Goal: Task Accomplishment & Management: Manage account settings

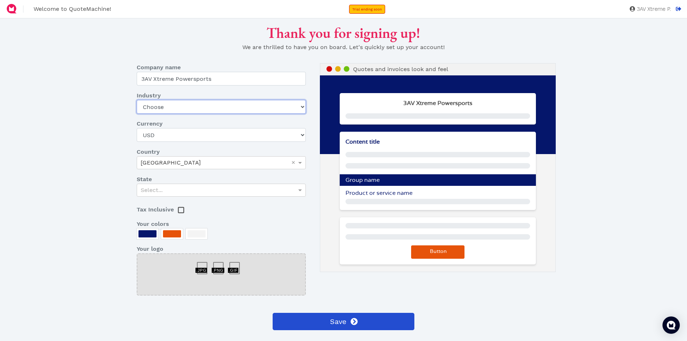
click at [229, 106] on select "Choose Art gallery Bike Books Construction (Not retail) Electronics Events Food…" at bounding box center [221, 107] width 169 height 14
select select "other-retail"
click at [137, 100] on select "Choose Art gallery Bike Books Construction (Not retail) Electronics Events Food…" at bounding box center [221, 107] width 169 height 14
click at [208, 188] on div "Select..." at bounding box center [221, 190] width 169 height 12
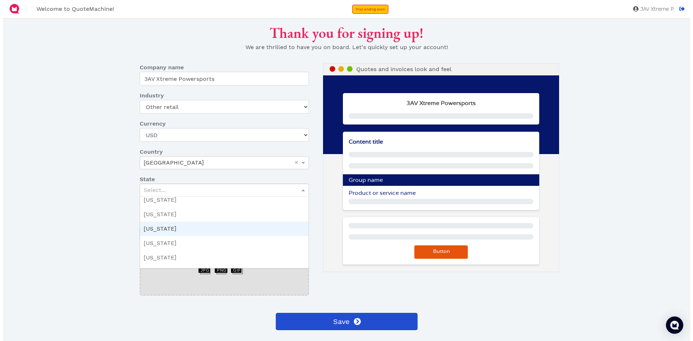
scroll to position [616, 0]
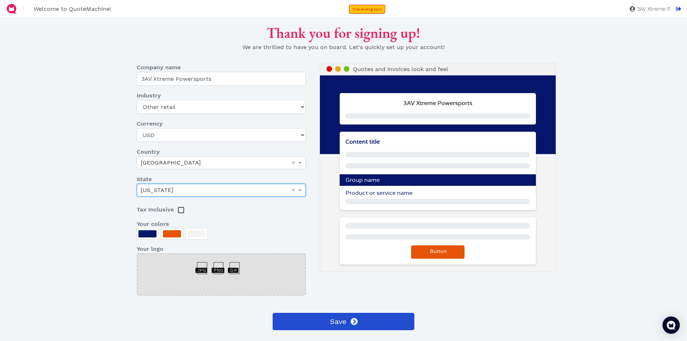
click at [183, 211] on div at bounding box center [178, 206] width 9 height 9
click at [181, 210] on icon at bounding box center [181, 209] width 5 height 5
click at [194, 235] on div at bounding box center [197, 233] width 18 height 7
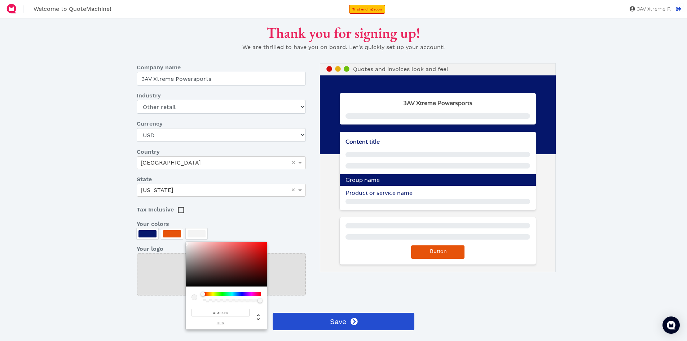
click at [263, 254] on div at bounding box center [226, 264] width 81 height 45
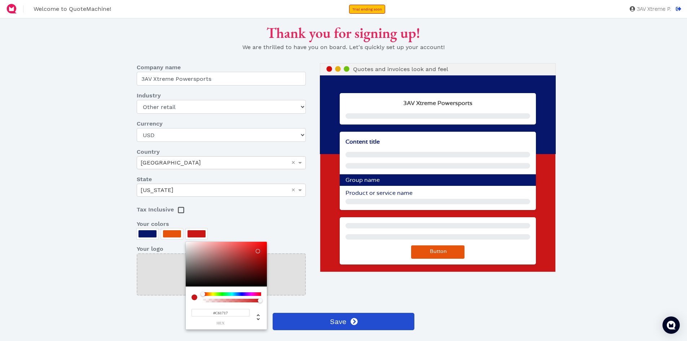
type input "#CA1616"
drag, startPoint x: 262, startPoint y: 250, endPoint x: 258, endPoint y: 251, distance: 4.1
click at [258, 251] on div at bounding box center [226, 264] width 81 height 45
click at [168, 232] on div at bounding box center [343, 170] width 687 height 341
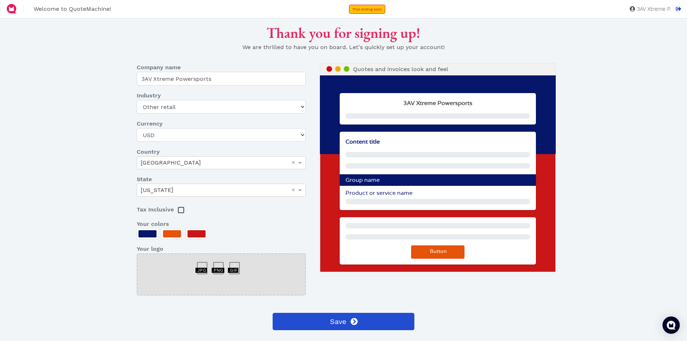
click at [152, 233] on div at bounding box center [148, 233] width 18 height 7
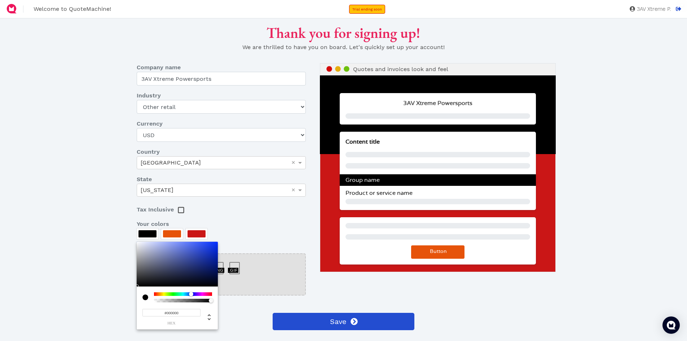
click at [137, 290] on div "#000000 hex" at bounding box center [177, 286] width 81 height 88
type input "#131314"
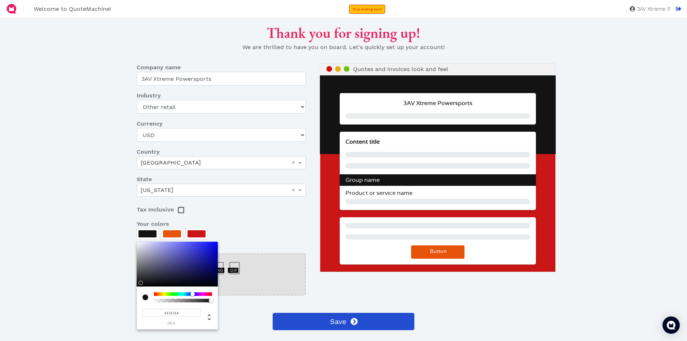
drag, startPoint x: 139, startPoint y: 283, endPoint x: 144, endPoint y: 283, distance: 5.1
click at [144, 283] on div at bounding box center [177, 264] width 81 height 45
click at [168, 232] on div at bounding box center [343, 170] width 687 height 341
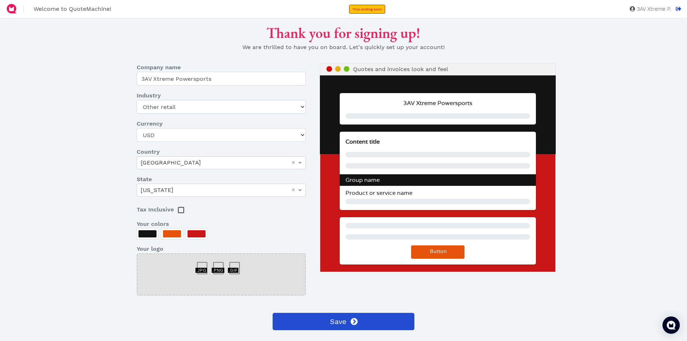
click at [168, 232] on div at bounding box center [172, 233] width 18 height 7
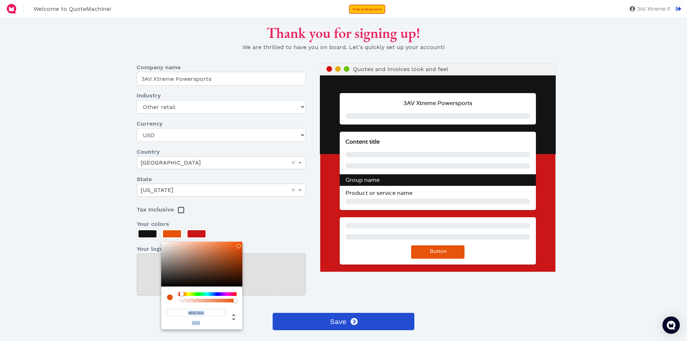
click at [189, 293] on div at bounding box center [208, 294] width 58 height 4
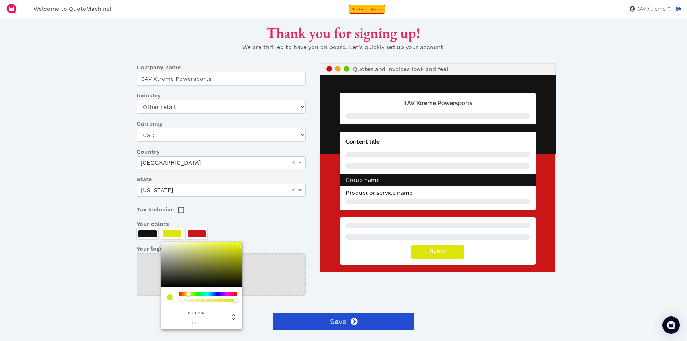
click at [189, 293] on div at bounding box center [189, 294] width 4 height 4
click at [188, 293] on div at bounding box center [189, 294] width 4 height 4
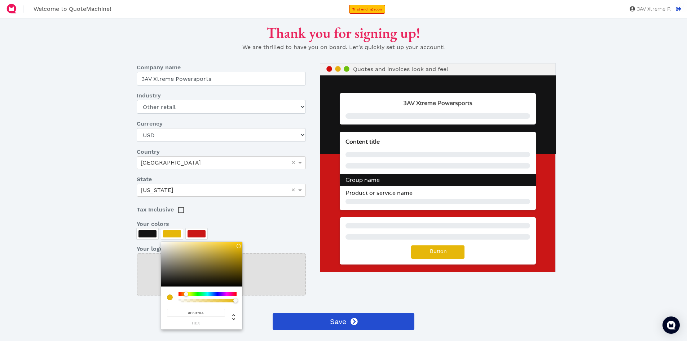
click at [187, 294] on div at bounding box center [186, 294] width 4 height 4
type input "#E6BF0A"
click at [286, 228] on div at bounding box center [343, 170] width 687 height 341
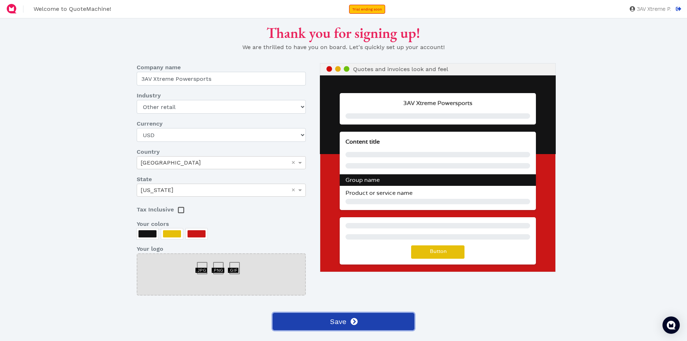
click at [344, 319] on span "Save" at bounding box center [338, 321] width 18 height 11
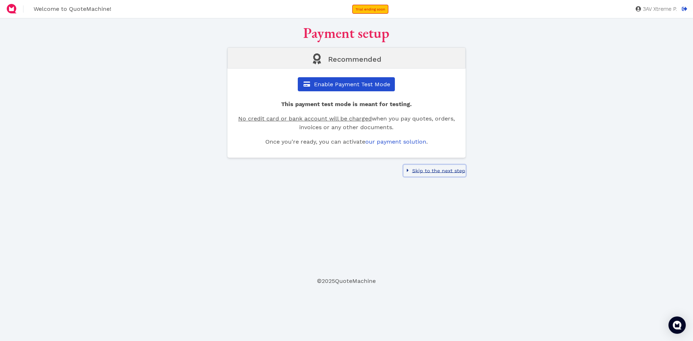
click at [455, 169] on span "Skip to the next step" at bounding box center [438, 171] width 54 height 6
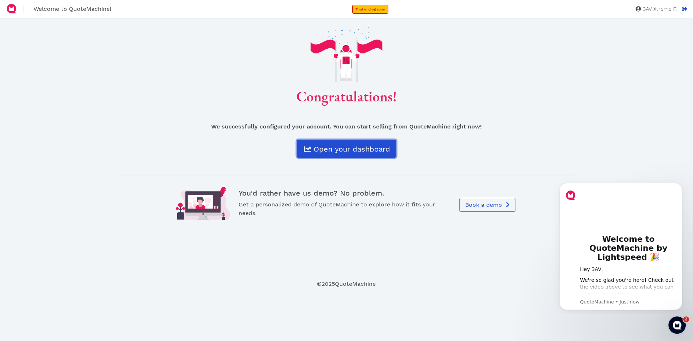
click at [364, 150] on span "Open your dashboard" at bounding box center [352, 149] width 78 height 9
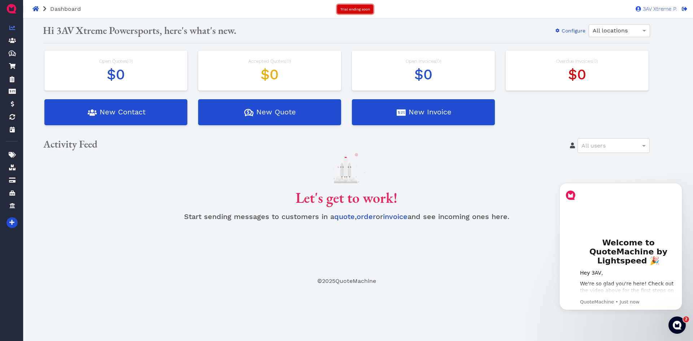
click at [349, 9] on span "Trial ending soon" at bounding box center [355, 9] width 30 height 4
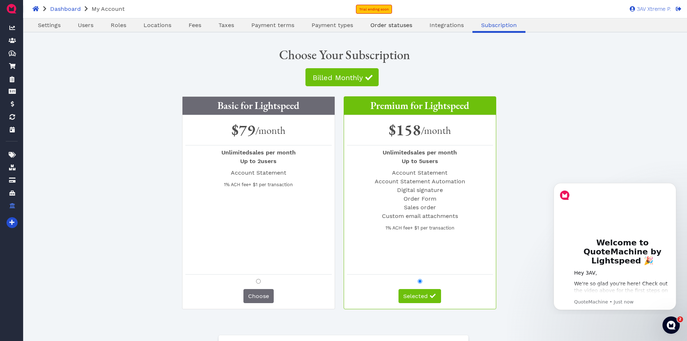
click at [396, 24] on span "Order statuses" at bounding box center [392, 25] width 42 height 7
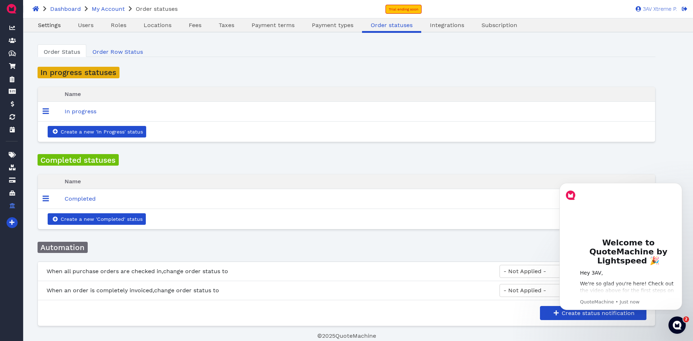
click at [52, 27] on span "Settings" at bounding box center [49, 25] width 23 height 7
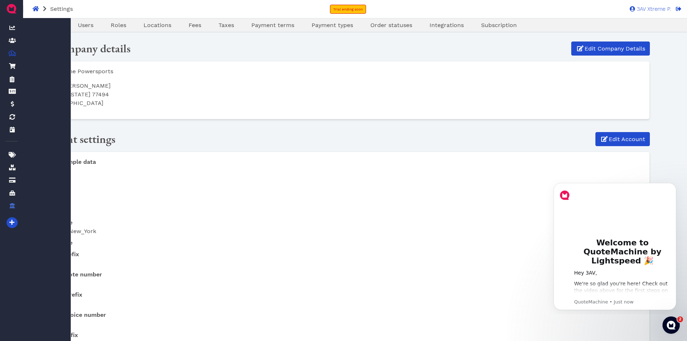
click at [18, 47] on link "Quotes Created with Sketch. $ Quotes" at bounding box center [12, 54] width 12 height 14
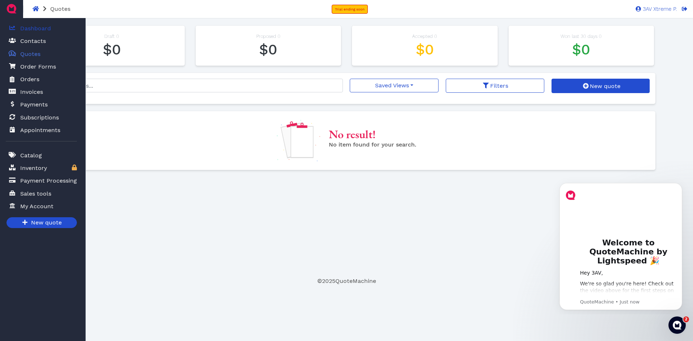
click at [35, 29] on span "Dashboard" at bounding box center [35, 28] width 31 height 9
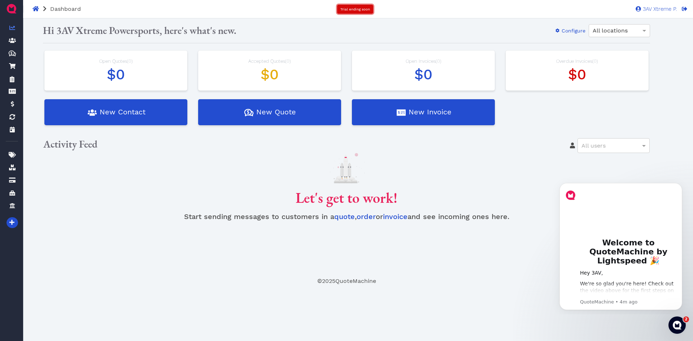
click at [364, 7] on span "Trial ending soon" at bounding box center [355, 9] width 30 height 4
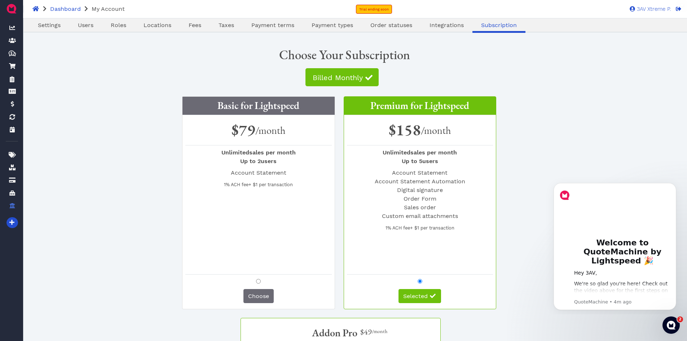
click at [12, 7] on img at bounding box center [12, 9] width 12 height 12
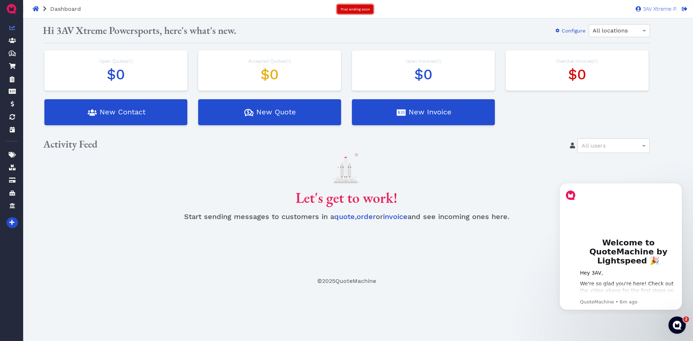
click at [348, 8] on span "Trial ending soon" at bounding box center [355, 9] width 30 height 4
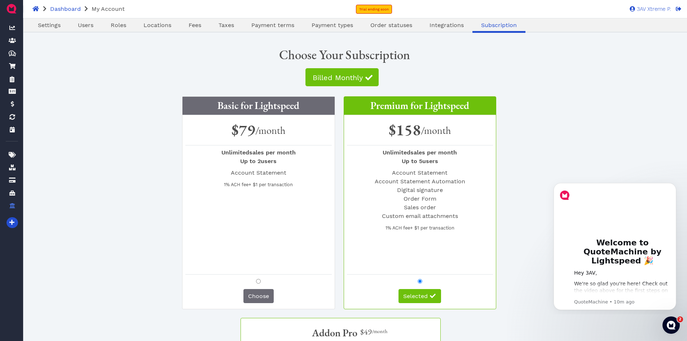
click at [455, 47] on div "Choose Your Subscription" at bounding box center [344, 54] width 612 height 24
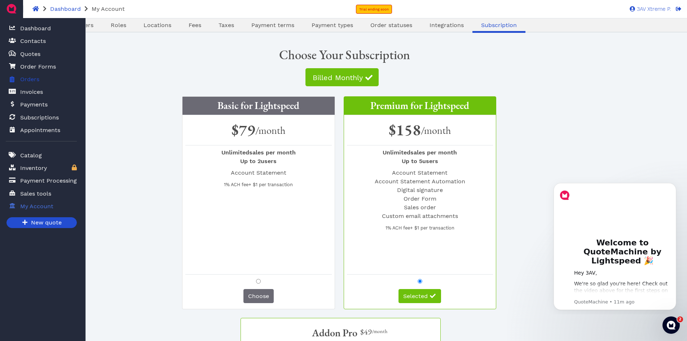
click at [35, 80] on span "Orders" at bounding box center [29, 79] width 19 height 9
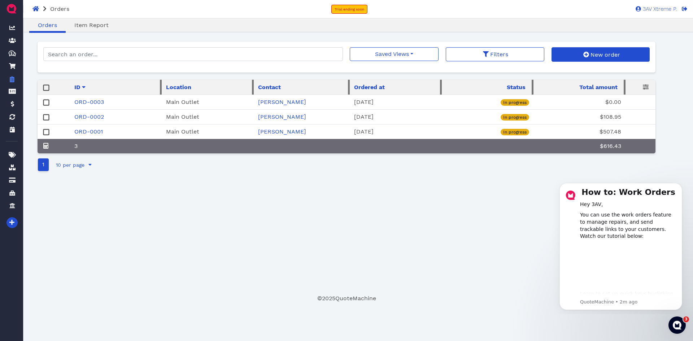
click at [44, 104] on rect at bounding box center [46, 102] width 5 height 5
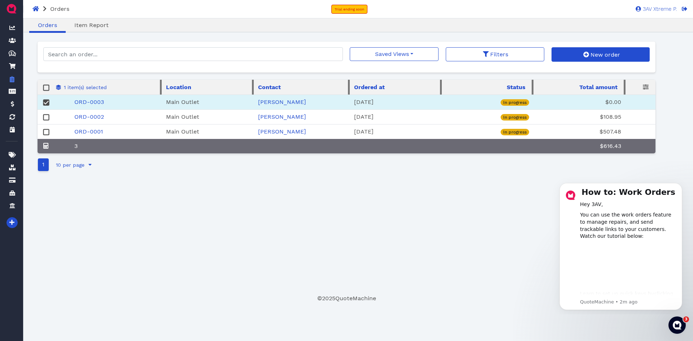
click at [44, 118] on rect at bounding box center [46, 117] width 5 height 5
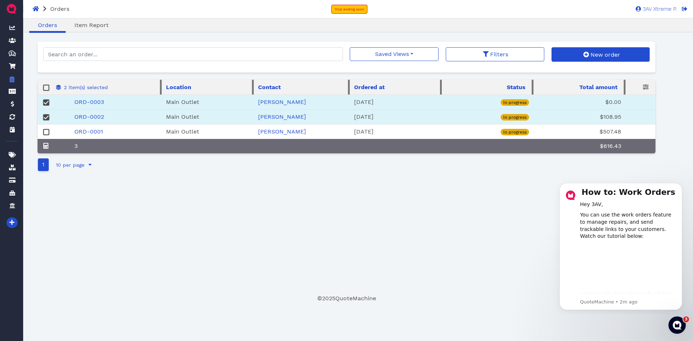
click at [46, 131] on rect at bounding box center [46, 132] width 5 height 5
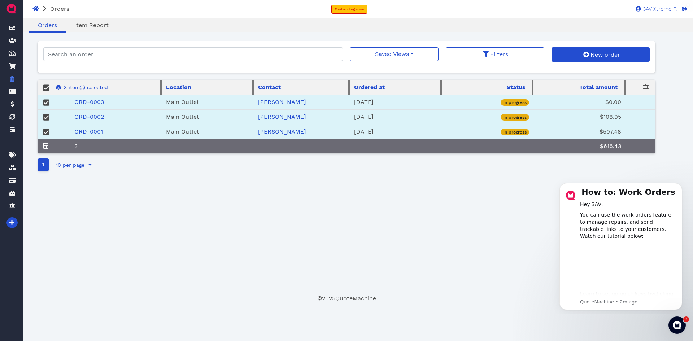
click at [374, 101] on span "[DATE]" at bounding box center [363, 102] width 19 height 7
click at [45, 89] on icon at bounding box center [46, 86] width 5 height 5
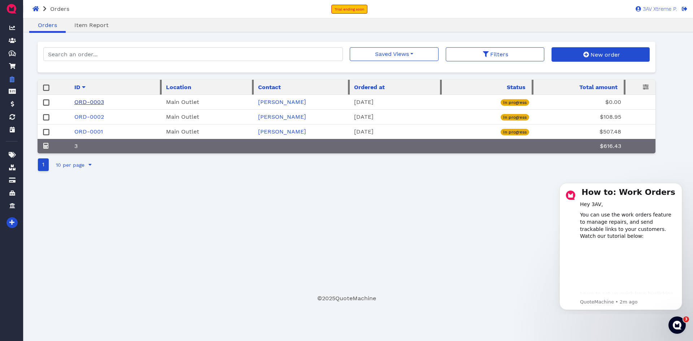
click at [84, 99] on link "ORD-0003" at bounding box center [89, 102] width 30 height 7
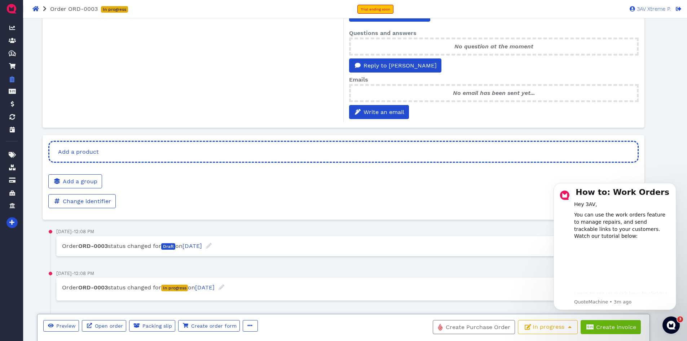
scroll to position [250, 0]
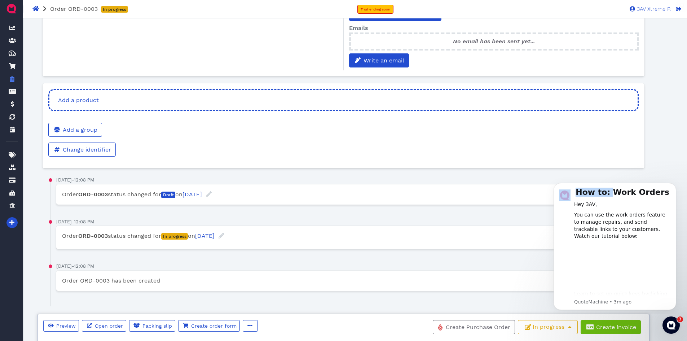
drag, startPoint x: 617, startPoint y: 188, endPoint x: 621, endPoint y: 104, distance: 83.8
click at [621, 176] on html "How to: Work Orders Hey 3AV, You can use the work orders feature to manage repa…" at bounding box center [615, 245] width 144 height 138
click at [673, 185] on icon "Dismiss notification" at bounding box center [675, 185] width 4 height 4
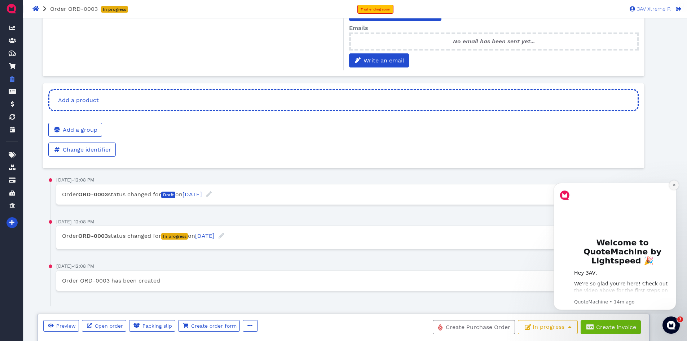
click at [674, 185] on icon "Dismiss notification" at bounding box center [674, 185] width 3 height 3
click at [674, 183] on icon "Dismiss notification" at bounding box center [675, 185] width 4 height 4
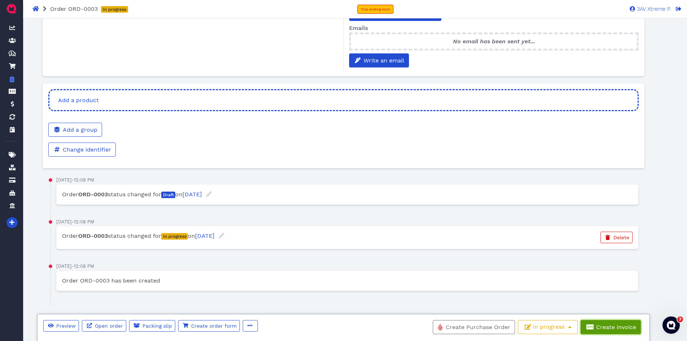
click at [610, 329] on span "Create invoice" at bounding box center [615, 327] width 41 height 7
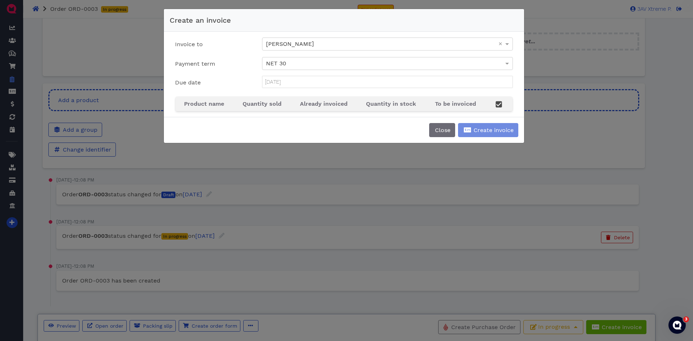
click at [411, 87] on input "[DATE]" at bounding box center [387, 82] width 250 height 12
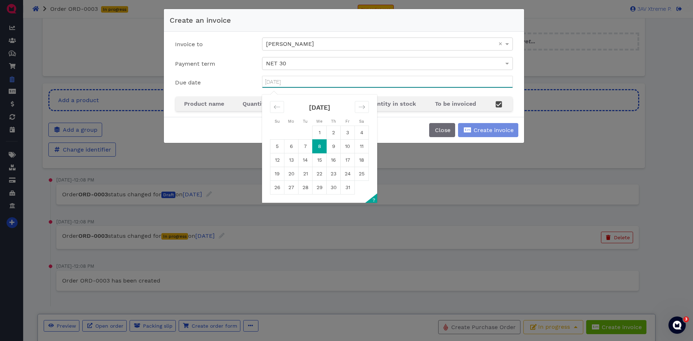
click at [320, 148] on td "8" at bounding box center [320, 146] width 14 height 14
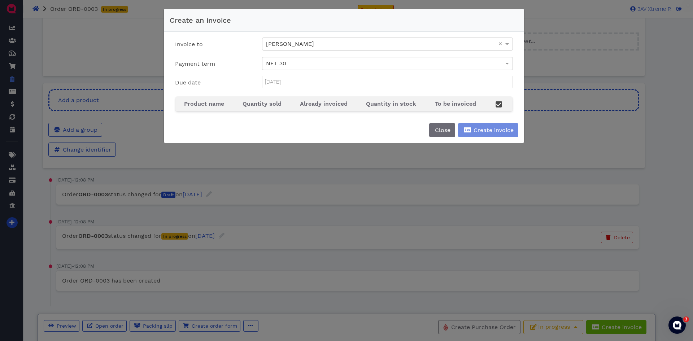
click at [440, 80] on input "[DATE]" at bounding box center [387, 82] width 250 height 12
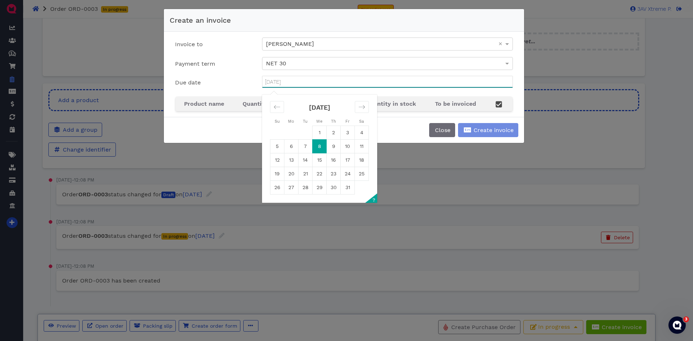
click at [333, 145] on td "9" at bounding box center [334, 146] width 14 height 14
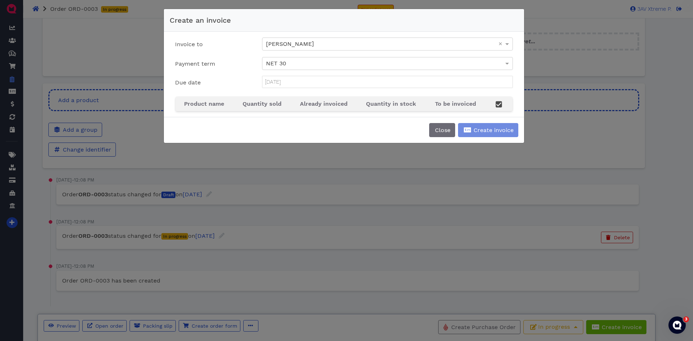
click at [335, 105] on span "Already invoiced" at bounding box center [324, 103] width 48 height 7
click at [263, 101] on span "Quantity sold" at bounding box center [262, 103] width 39 height 7
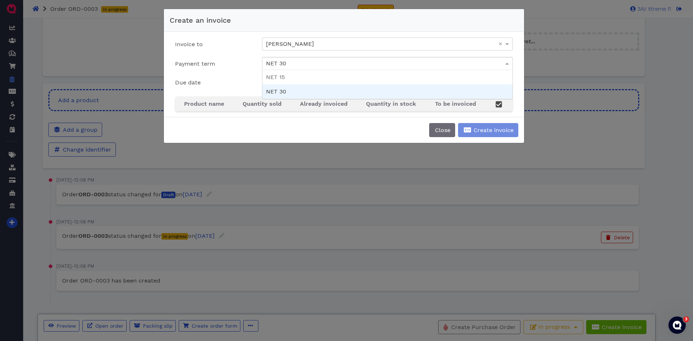
click at [288, 65] on div "NET 30" at bounding box center [387, 63] width 250 height 12
type input "[DATE]"
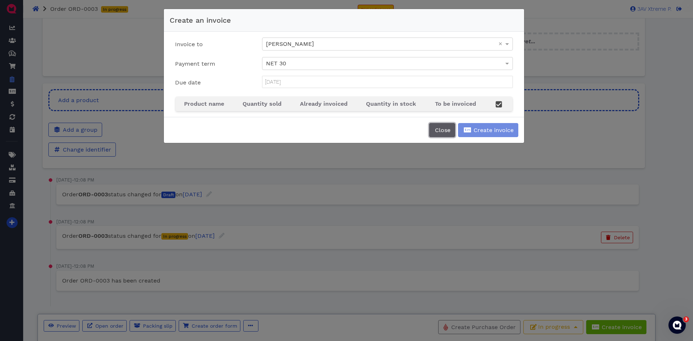
click at [433, 132] on button "Close" at bounding box center [442, 130] width 26 height 14
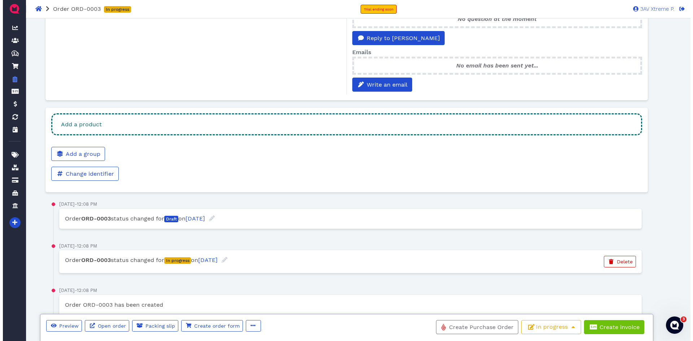
scroll to position [226, 0]
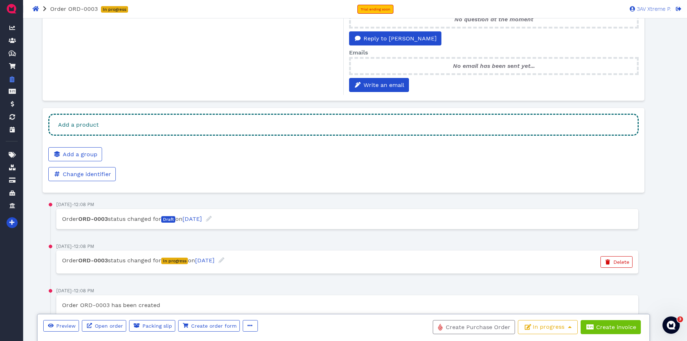
click at [364, 118] on div "Add a product" at bounding box center [343, 125] width 591 height 22
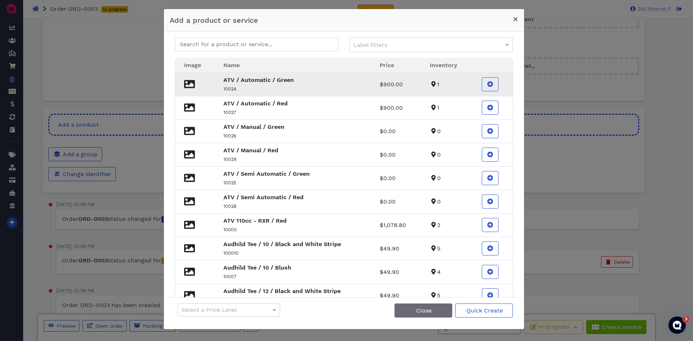
click at [338, 82] on p "ATV / Automatic / Green" at bounding box center [292, 80] width 139 height 9
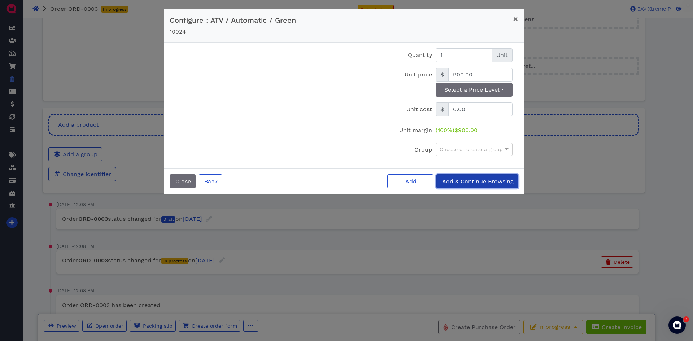
click at [457, 182] on span "Add & Continue Browsing" at bounding box center [477, 181] width 73 height 7
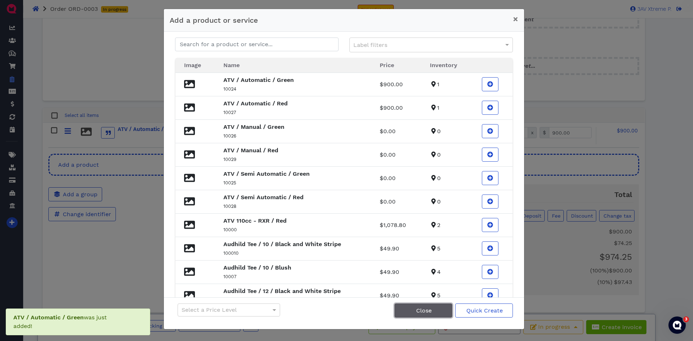
click at [441, 315] on button "Close" at bounding box center [423, 310] width 58 height 14
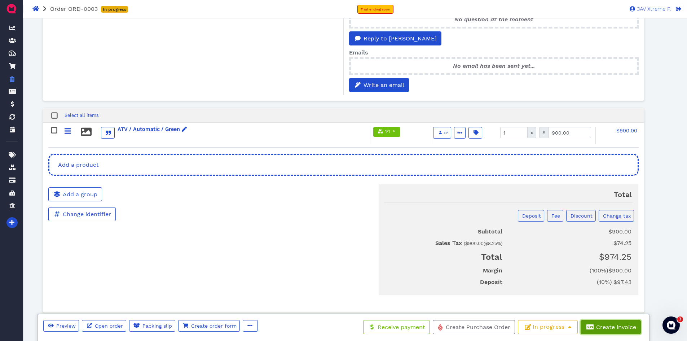
click at [615, 328] on span "Create invoice" at bounding box center [615, 327] width 41 height 7
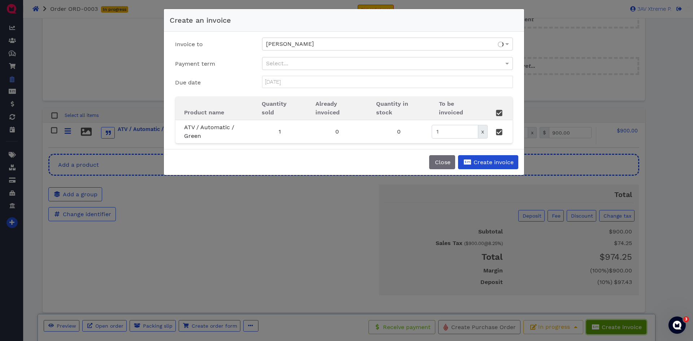
type input "[DATE]"
click at [477, 153] on div "Close Create invoice" at bounding box center [344, 162] width 360 height 26
click at [473, 162] on span "Create invoice" at bounding box center [492, 162] width 41 height 7
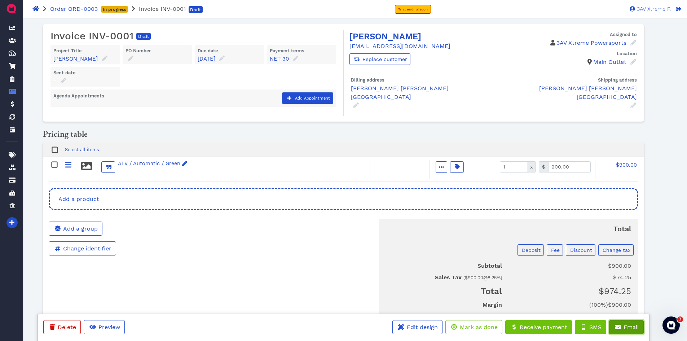
click at [627, 323] on button "Email" at bounding box center [627, 327] width 35 height 14
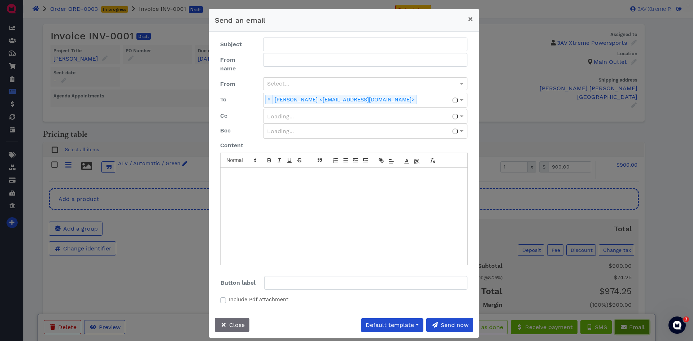
type input "Your invoice {identifier} from 3AV Xtreme Powersports"
type input "Open invoice"
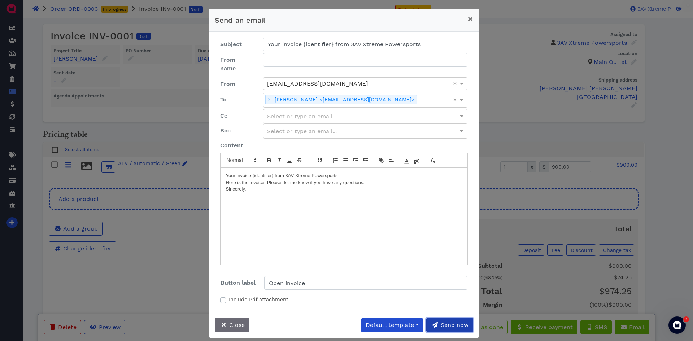
click at [444, 322] on span "Send now" at bounding box center [454, 325] width 29 height 7
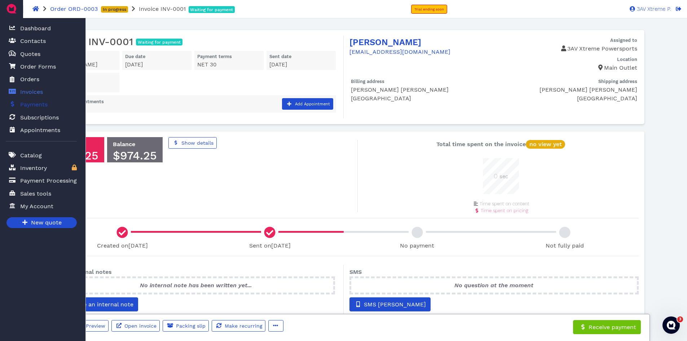
scroll to position [54, 0]
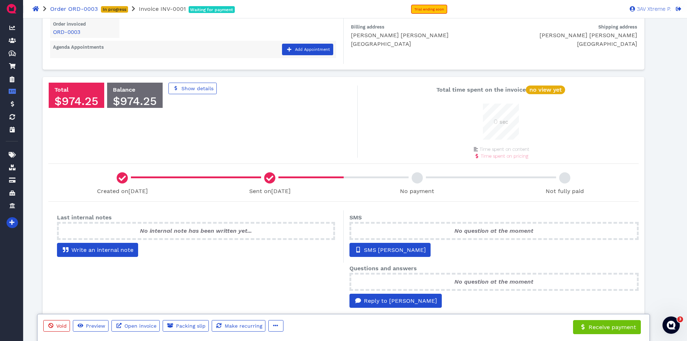
click at [280, 268] on div "Last internal notes No internal note has been written yet... Write an internal …" at bounding box center [344, 294] width 602 height 172
click at [274, 326] on icon "button" at bounding box center [276, 325] width 5 height 1
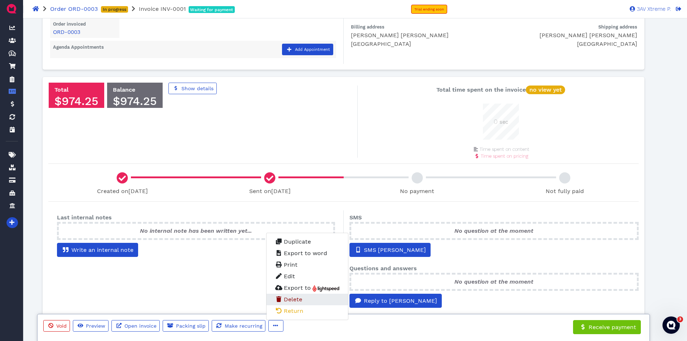
click at [304, 301] on link "Delete" at bounding box center [308, 300] width 82 height 12
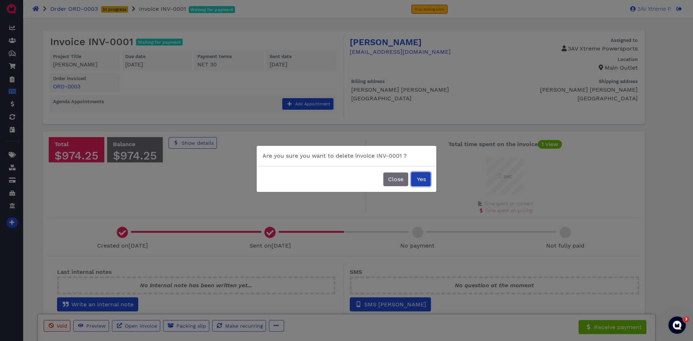
click at [416, 176] on span "Yes" at bounding box center [421, 179] width 10 height 7
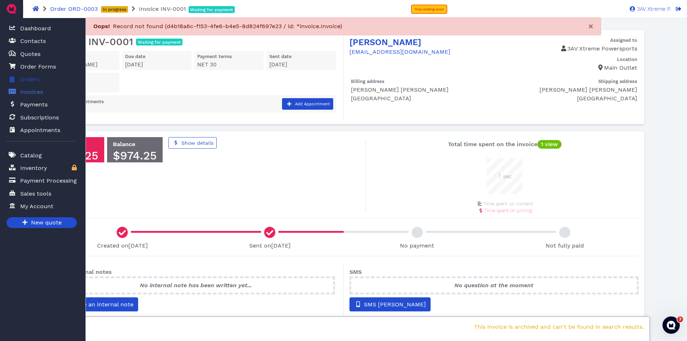
click at [12, 81] on icon at bounding box center [12, 79] width 5 height 6
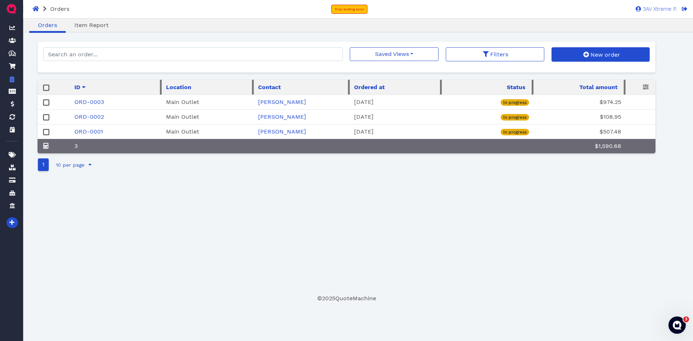
click at [46, 130] on rect at bounding box center [46, 132] width 5 height 5
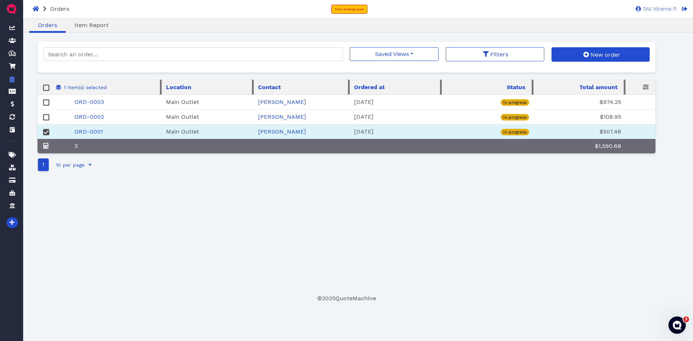
click at [45, 116] on rect at bounding box center [46, 117] width 5 height 5
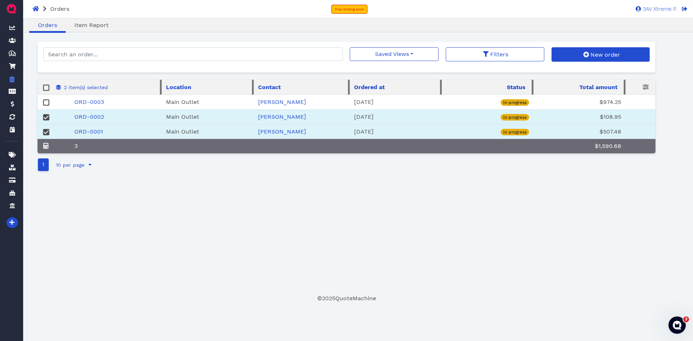
click at [46, 102] on rect at bounding box center [46, 102] width 5 height 5
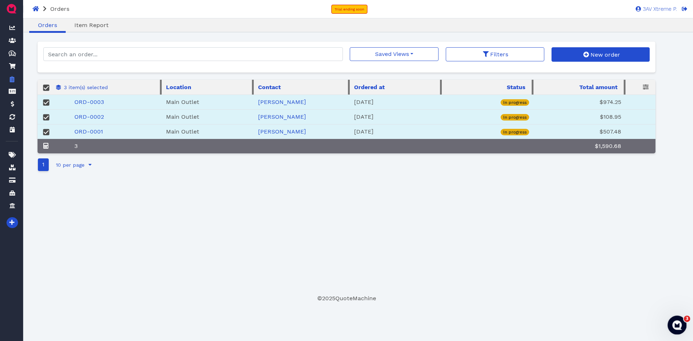
click at [680, 318] on div "Open Intercom Messenger" at bounding box center [676, 324] width 24 height 24
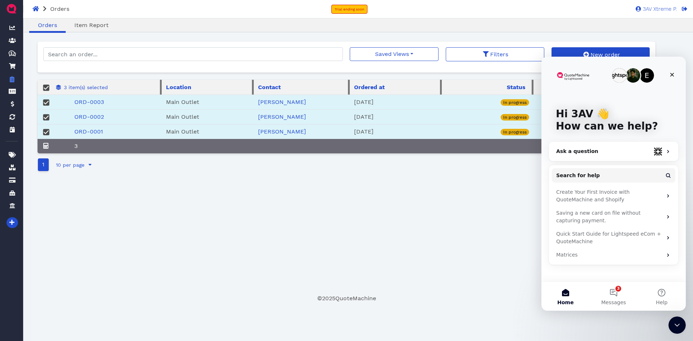
click at [490, 195] on div "Oops! Record not found (d4b18a6c-f153-4fe6-b4e5-8d824f697e23 / id: *invoice.Inv…" at bounding box center [347, 168] width 618 height 253
click at [672, 73] on icon "Close" at bounding box center [672, 75] width 6 height 6
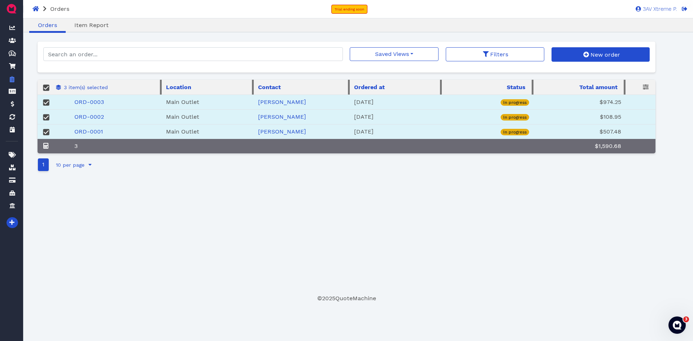
click at [49, 128] on div at bounding box center [46, 131] width 9 height 9
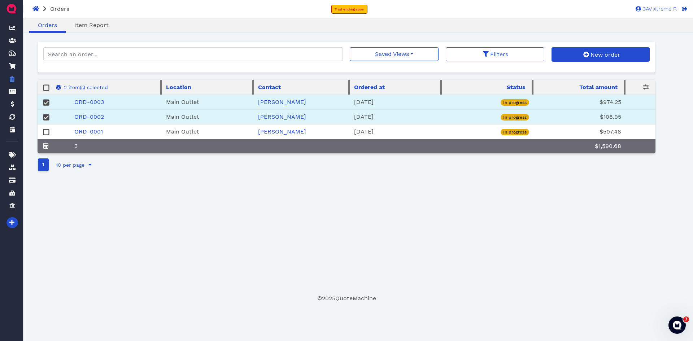
click at [46, 118] on icon at bounding box center [46, 117] width 6 height 6
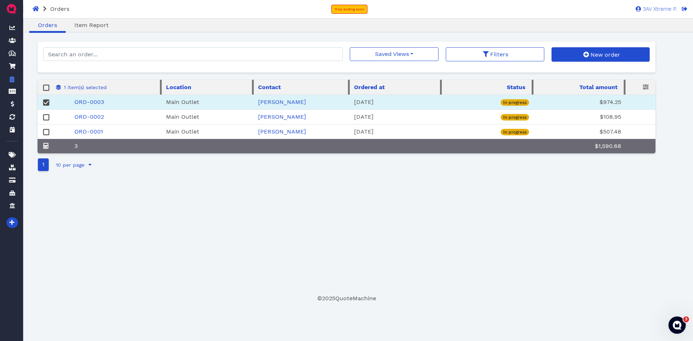
click at [45, 106] on div at bounding box center [46, 102] width 9 height 9
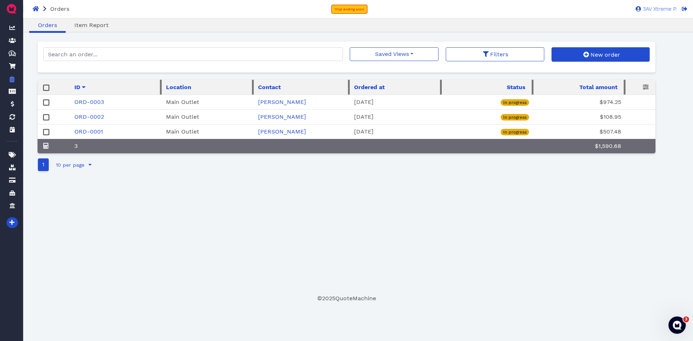
click at [91, 110] on td "ORD-0002" at bounding box center [116, 117] width 92 height 15
click at [92, 106] on td "ORD-0003" at bounding box center [116, 102] width 92 height 15
click at [93, 102] on link "ORD-0003" at bounding box center [89, 102] width 30 height 7
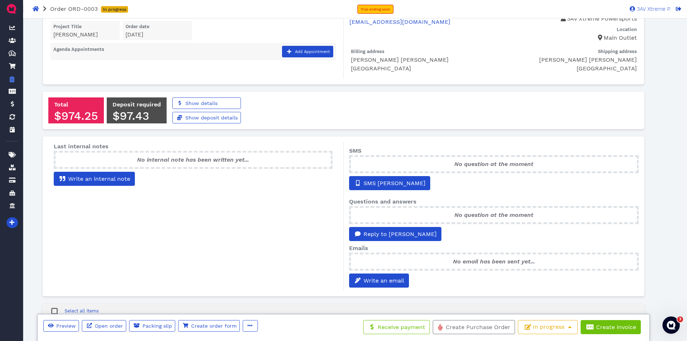
scroll to position [30, 0]
click at [246, 326] on span "button" at bounding box center [249, 326] width 7 height 8
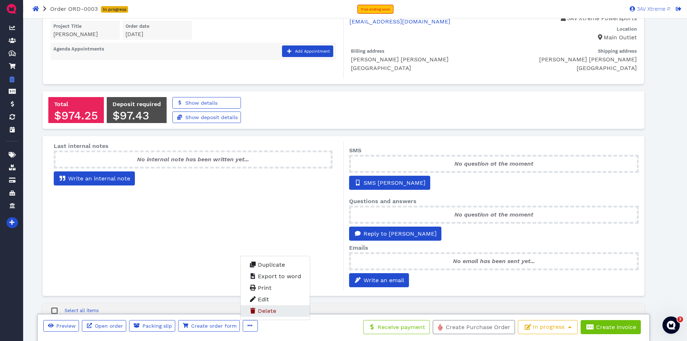
click at [275, 309] on span "Delete" at bounding box center [267, 310] width 18 height 7
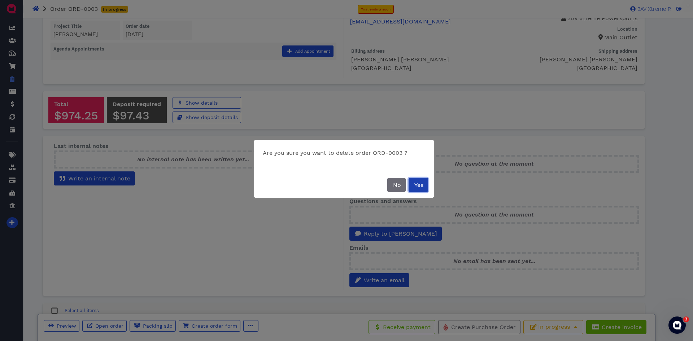
click at [414, 181] on button "Yes" at bounding box center [418, 185] width 19 height 14
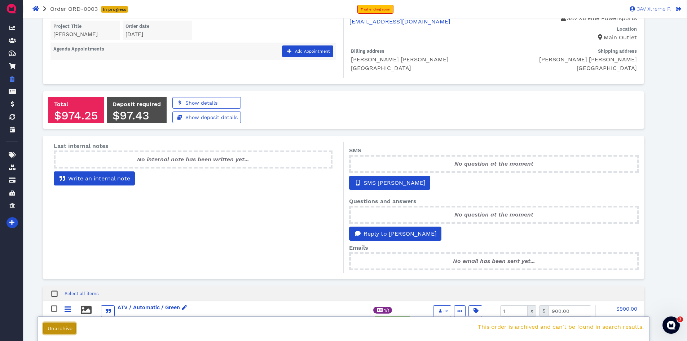
click at [70, 329] on span "Unarchive" at bounding box center [60, 329] width 26 height 6
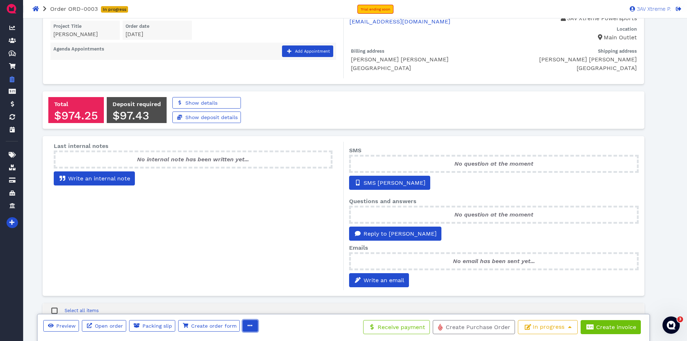
click at [248, 327] on icon "button" at bounding box center [250, 325] width 5 height 5
click at [272, 310] on span "Delete" at bounding box center [267, 310] width 18 height 7
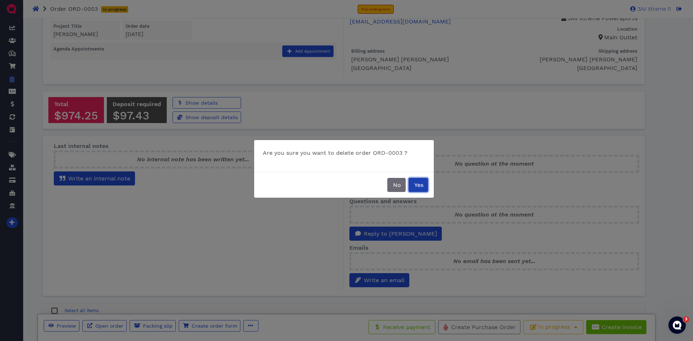
click at [412, 187] on button "Yes" at bounding box center [418, 185] width 19 height 14
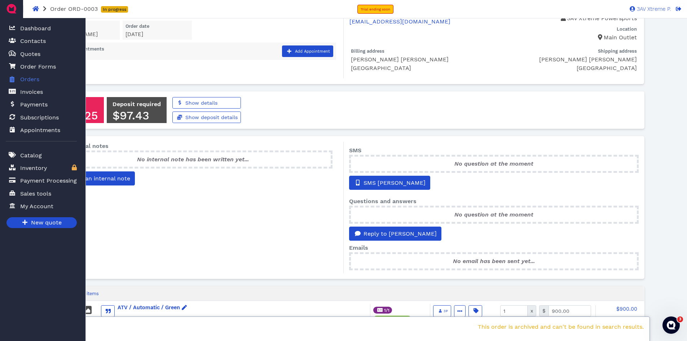
click at [10, 77] on icon at bounding box center [12, 79] width 5 height 6
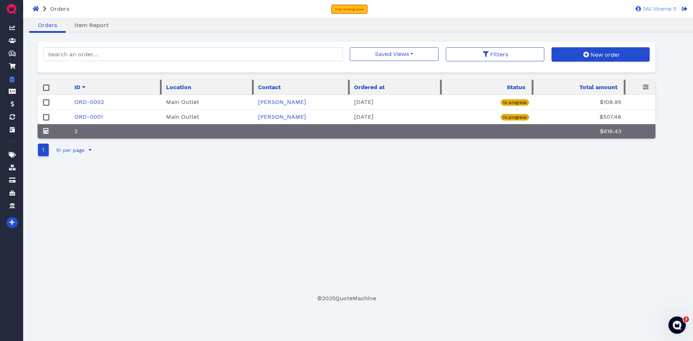
click at [48, 115] on rect at bounding box center [46, 117] width 5 height 5
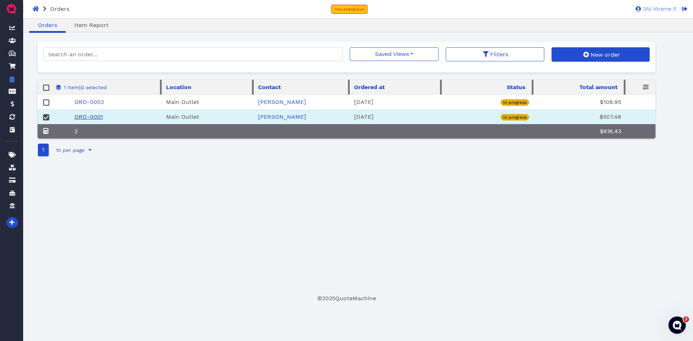
click at [99, 120] on link "ORD-0001" at bounding box center [88, 116] width 29 height 7
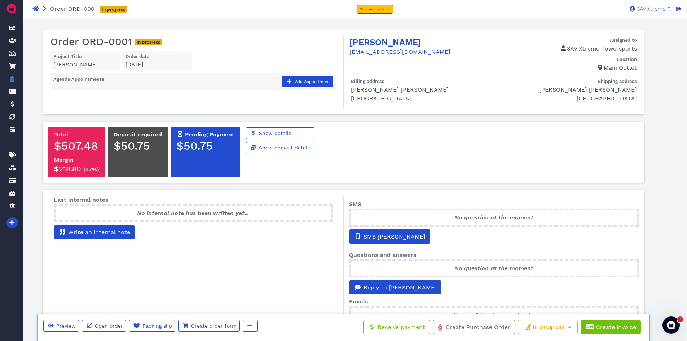
scroll to position [38, 0]
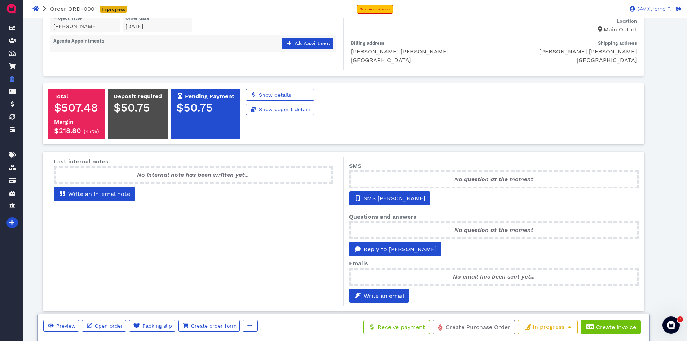
click at [256, 329] on div "Preview Open order Packing slip Create order form Duplicate Export to word Prin…" at bounding box center [152, 328] width 218 height 17
click at [251, 328] on button "button" at bounding box center [250, 326] width 15 height 12
click at [272, 307] on link "Delete" at bounding box center [275, 311] width 69 height 12
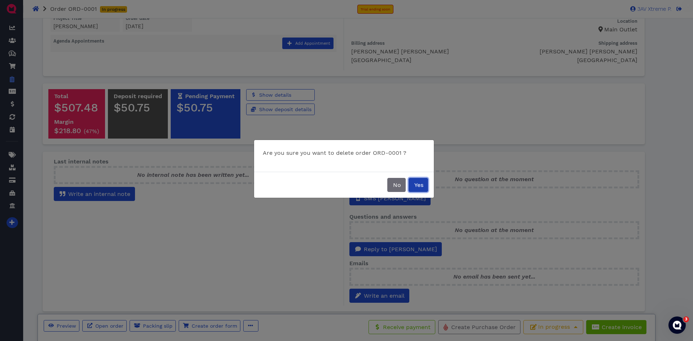
click at [410, 188] on button "Yes" at bounding box center [418, 185] width 19 height 14
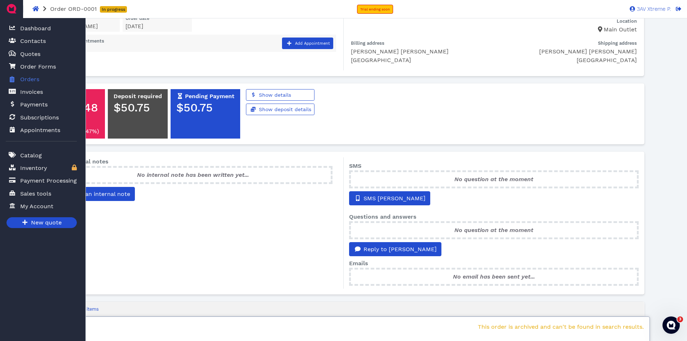
click at [15, 79] on span at bounding box center [12, 79] width 7 height 9
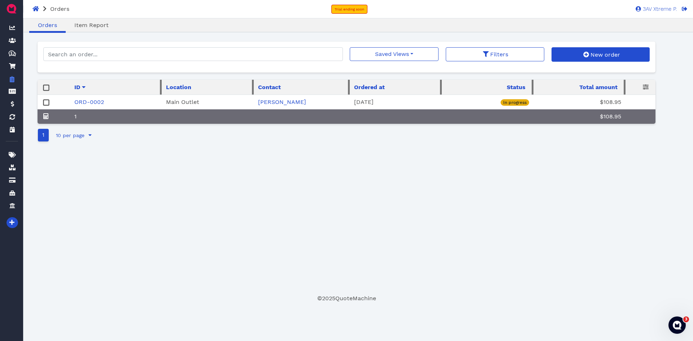
click at [51, 103] on td at bounding box center [54, 102] width 32 height 15
click at [44, 101] on rect at bounding box center [46, 102] width 5 height 5
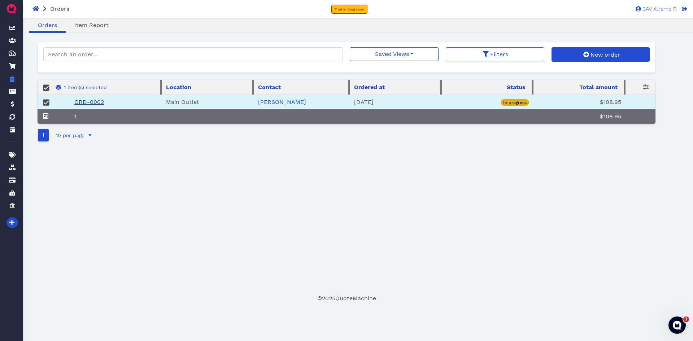
click at [96, 101] on link "ORD-0002" at bounding box center [89, 102] width 30 height 7
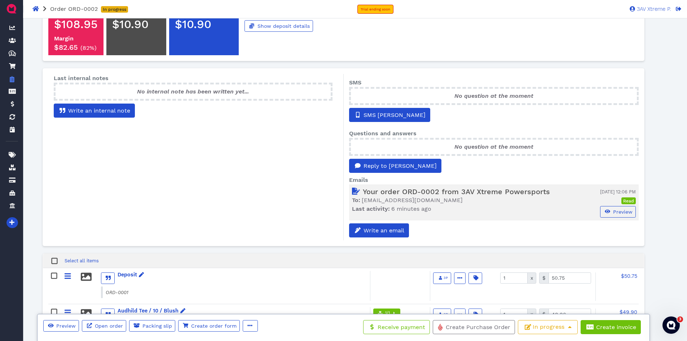
scroll to position [167, 0]
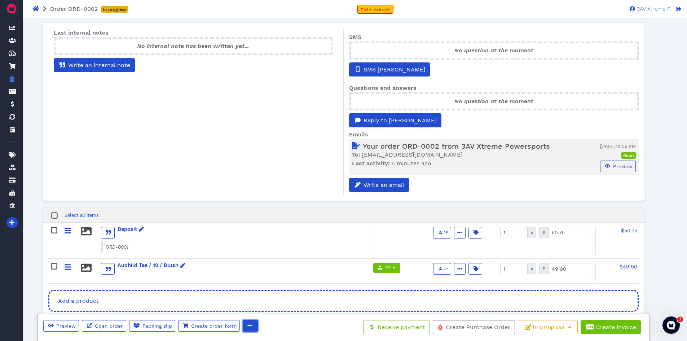
click at [249, 323] on icon "button" at bounding box center [250, 325] width 5 height 5
click at [275, 308] on span "Delete" at bounding box center [267, 310] width 18 height 7
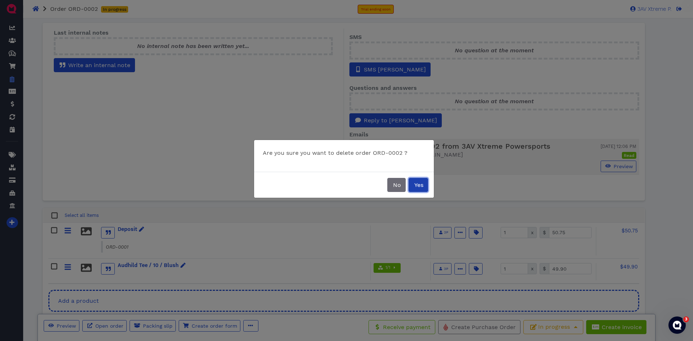
click at [419, 187] on span "Yes" at bounding box center [418, 185] width 10 height 7
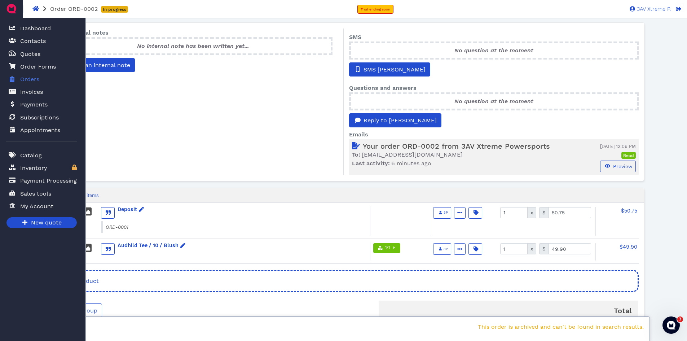
click at [30, 80] on span "Orders" at bounding box center [29, 79] width 19 height 9
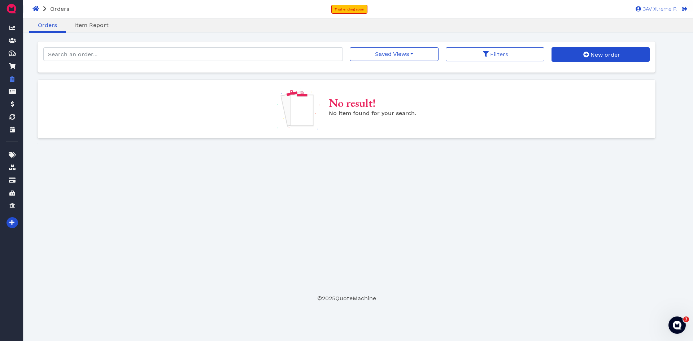
click at [317, 189] on div "Oops! Record not found (d4b18a6c-f153-4fe6-b4e5-8d824f697e23 / id: *invoice.Inv…" at bounding box center [347, 168] width 618 height 253
